Goal: Entertainment & Leisure: Consume media (video, audio)

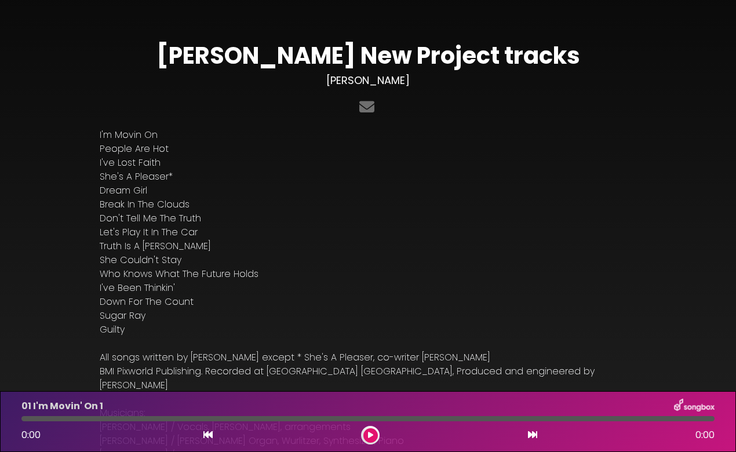
click at [371, 434] on icon at bounding box center [370, 435] width 5 height 7
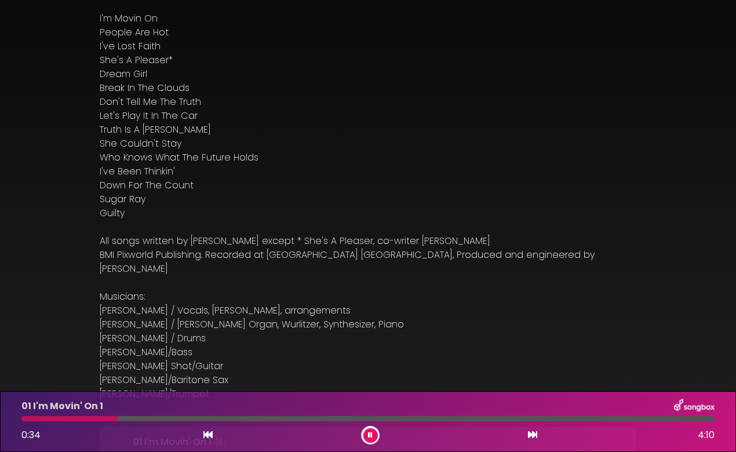
scroll to position [115, 0]
click at [371, 433] on icon at bounding box center [370, 435] width 5 height 7
click at [370, 436] on icon at bounding box center [370, 435] width 5 height 7
click at [368, 436] on icon at bounding box center [370, 435] width 5 height 7
drag, startPoint x: 217, startPoint y: 420, endPoint x: 494, endPoint y: 414, distance: 277.0
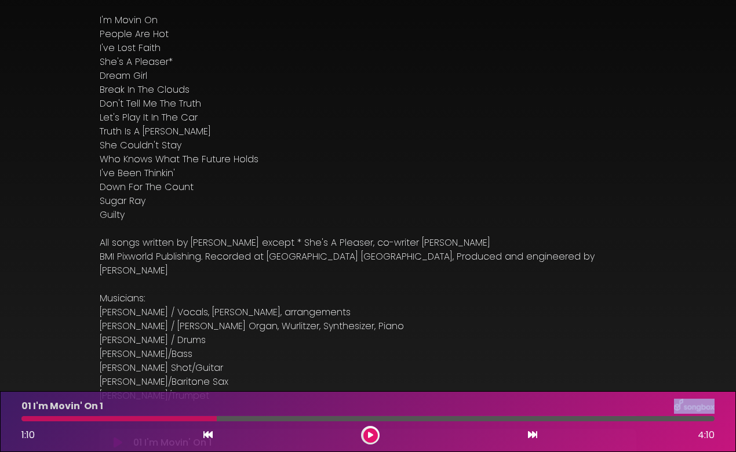
click at [494, 414] on div "01 I'm Movin' On 1 1:10 4:10" at bounding box center [367, 422] width 707 height 46
click at [531, 434] on icon at bounding box center [532, 434] width 9 height 9
click at [530, 435] on icon at bounding box center [532, 434] width 9 height 9
click at [532, 433] on icon at bounding box center [532, 434] width 9 height 9
click at [529, 435] on icon at bounding box center [532, 434] width 9 height 9
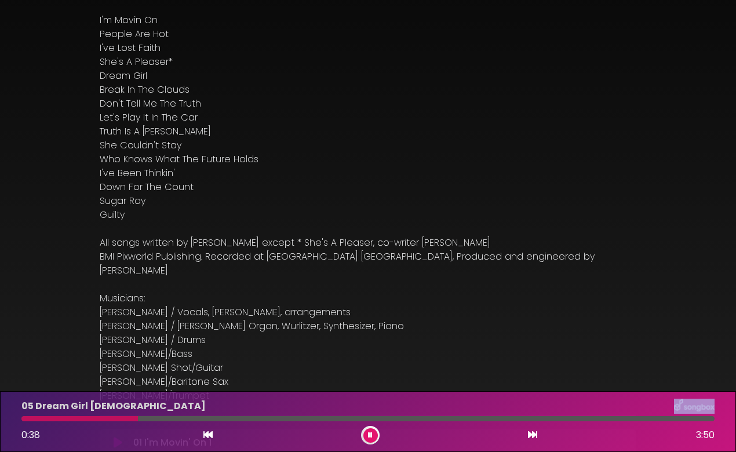
click at [371, 436] on icon at bounding box center [370, 435] width 5 height 7
click at [370, 434] on icon at bounding box center [370, 435] width 5 height 7
click at [531, 434] on icon at bounding box center [532, 434] width 9 height 9
click at [533, 436] on icon at bounding box center [532, 434] width 9 height 9
click at [373, 436] on button at bounding box center [370, 435] width 14 height 14
